Goal: Task Accomplishment & Management: Manage account settings

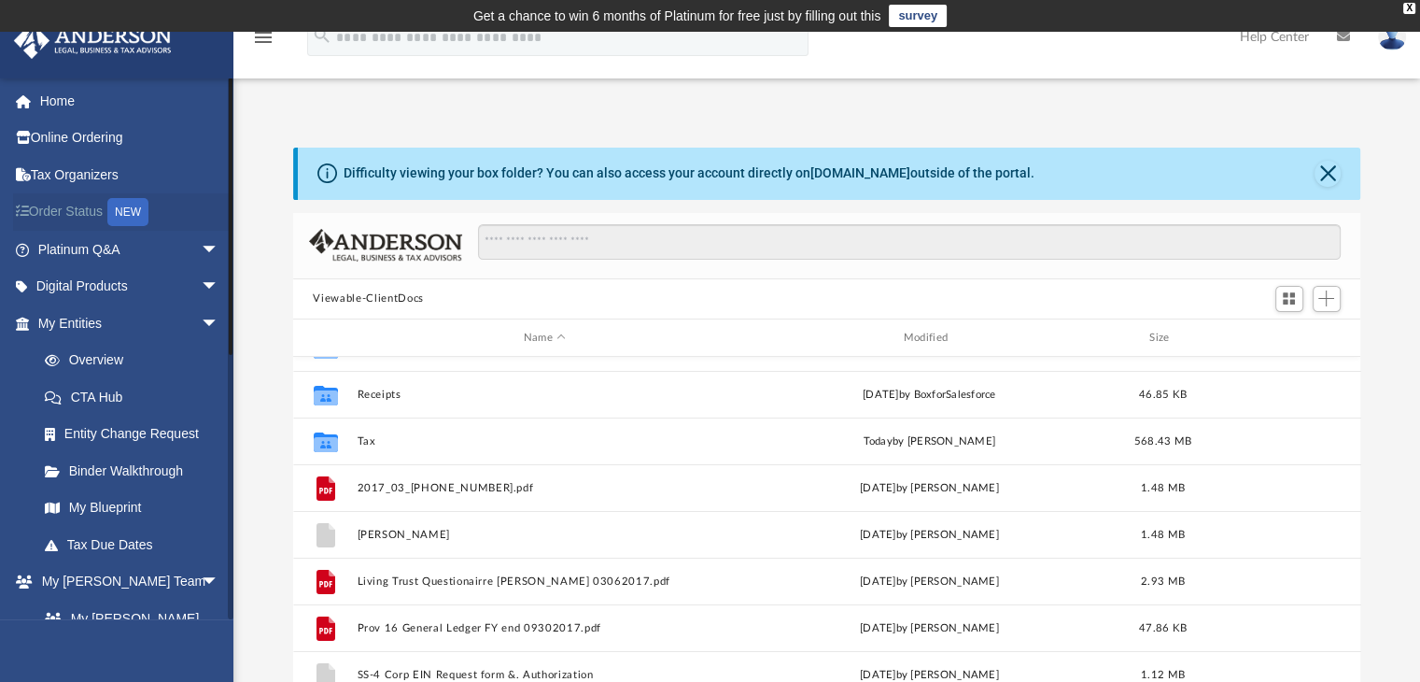
click at [110, 206] on link "Order Status NEW" at bounding box center [130, 212] width 234 height 38
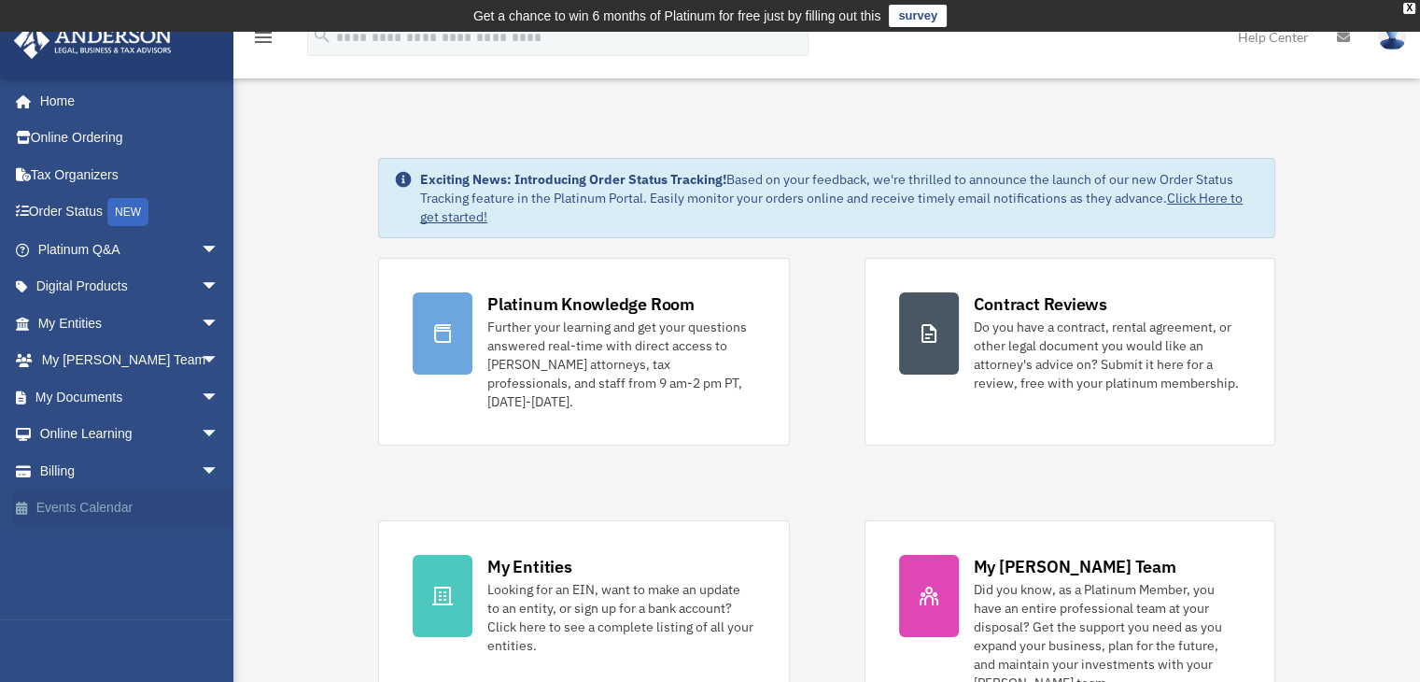
click at [103, 507] on link "Events Calendar" at bounding box center [130, 507] width 234 height 37
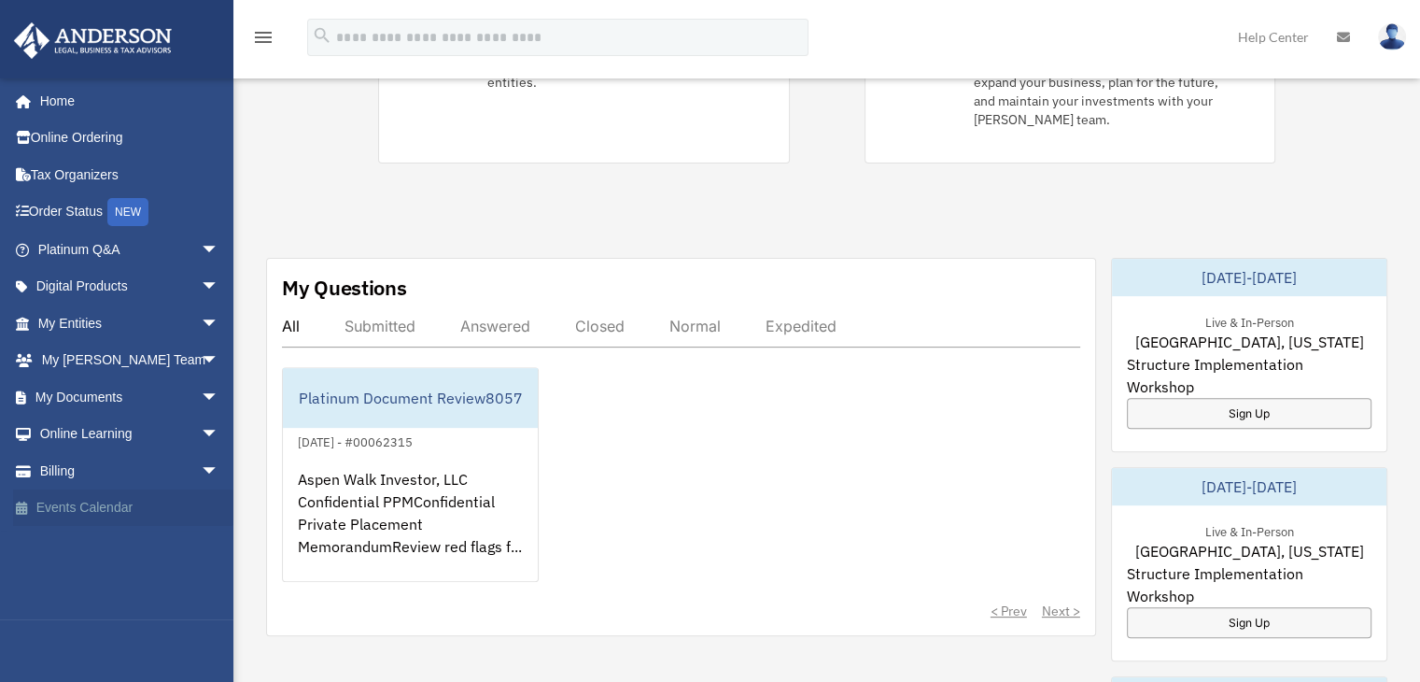
scroll to position [747, 0]
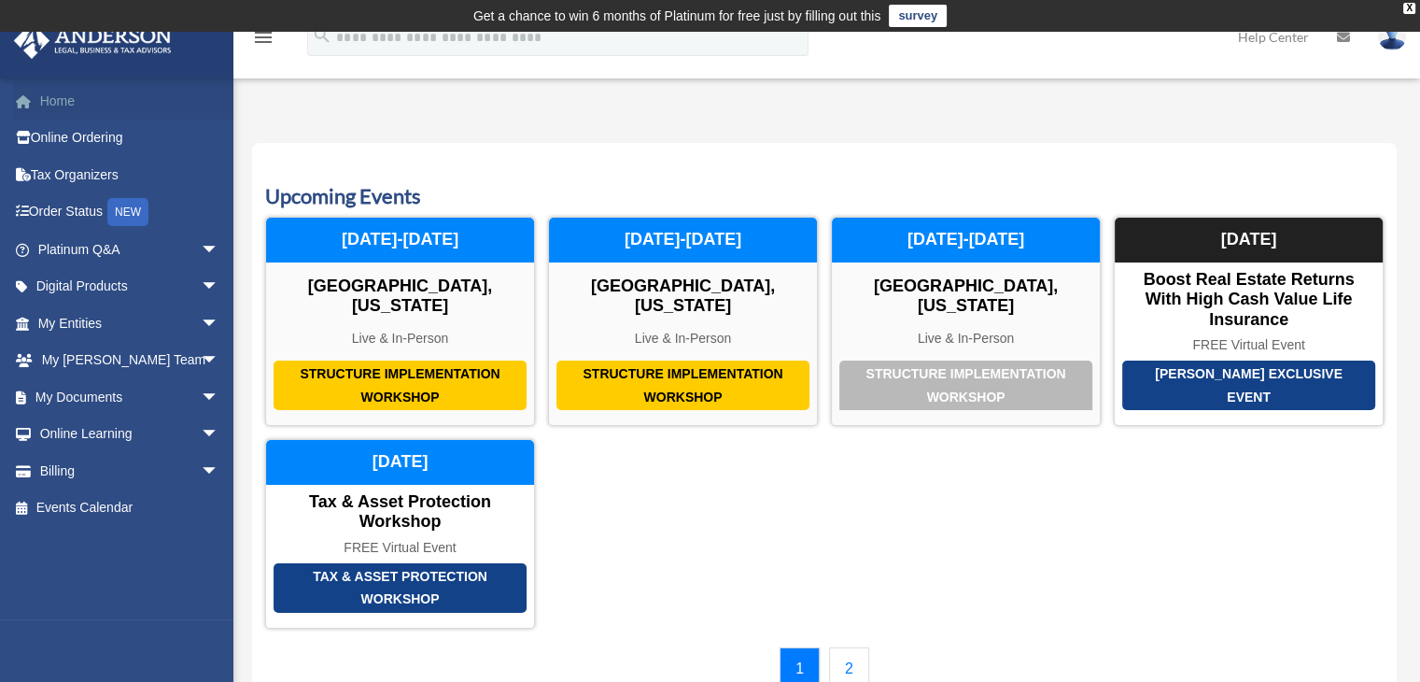
click at [78, 98] on link "Home" at bounding box center [130, 100] width 234 height 37
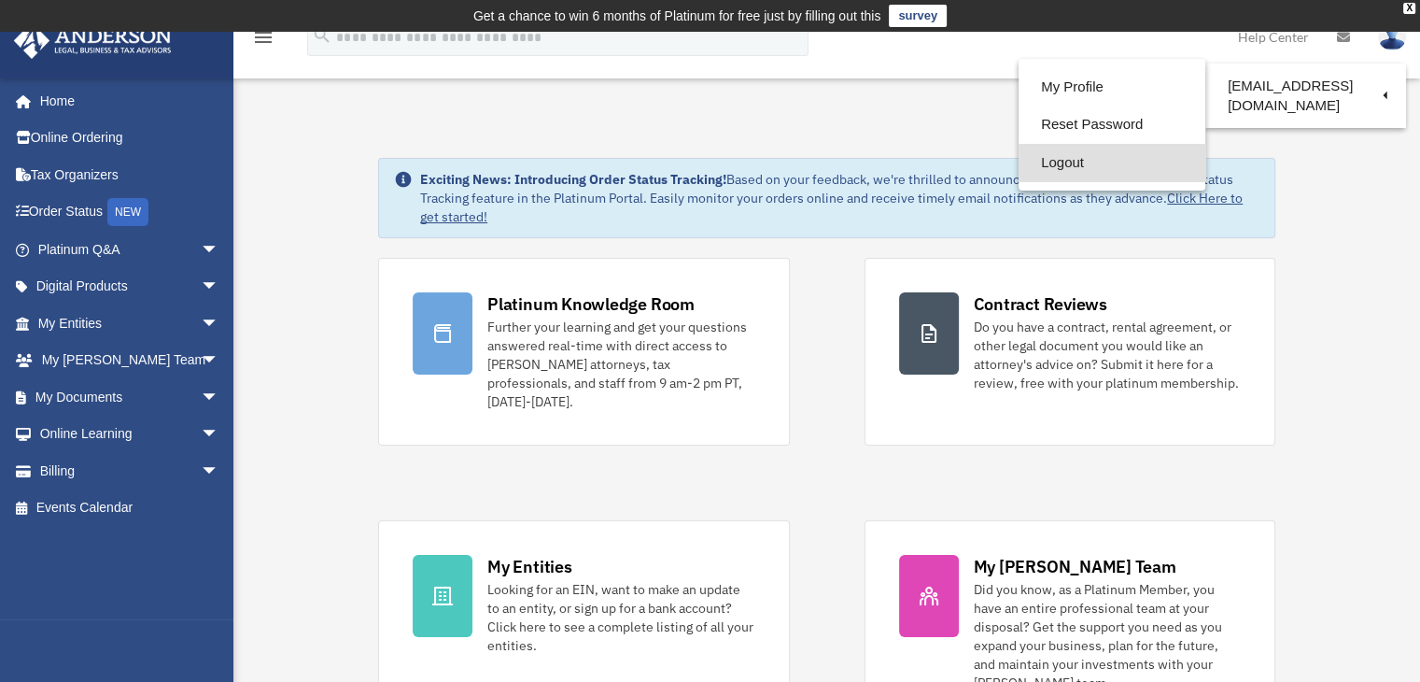
click at [1063, 159] on link "Logout" at bounding box center [1112, 163] width 187 height 38
